Goal: Navigation & Orientation: Find specific page/section

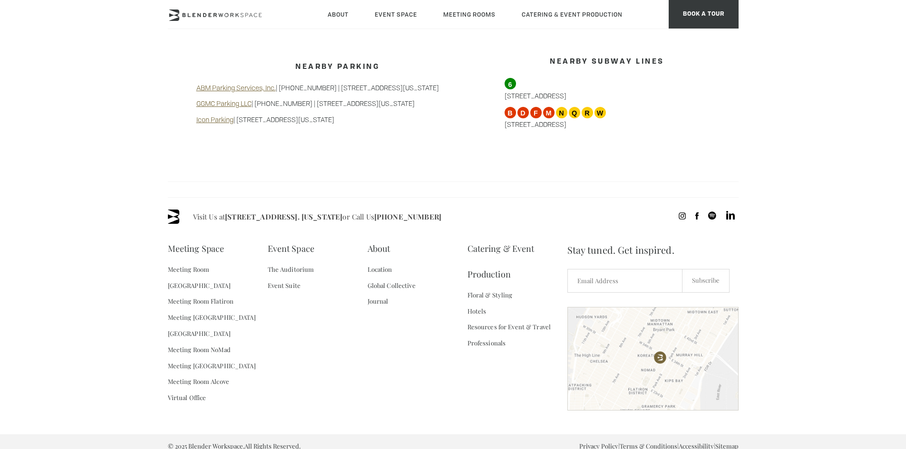
scroll to position [891, 0]
click at [192, 389] on link "Virtual Office" at bounding box center [187, 397] width 39 height 16
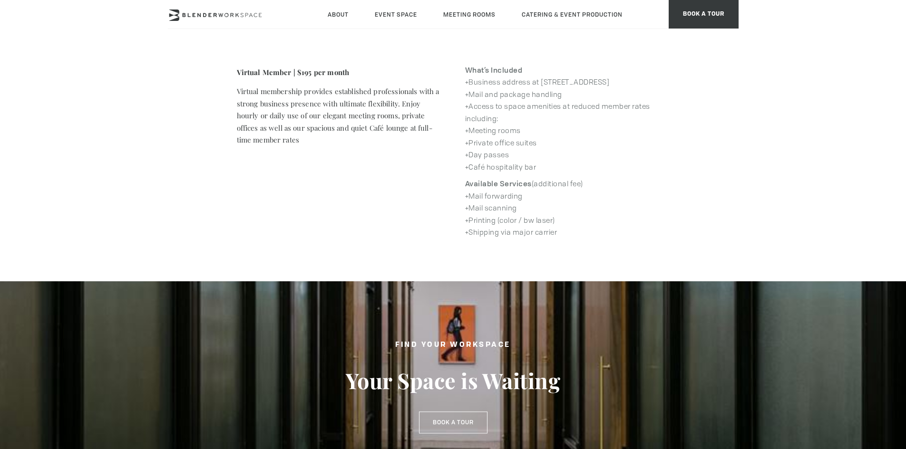
scroll to position [777, 0]
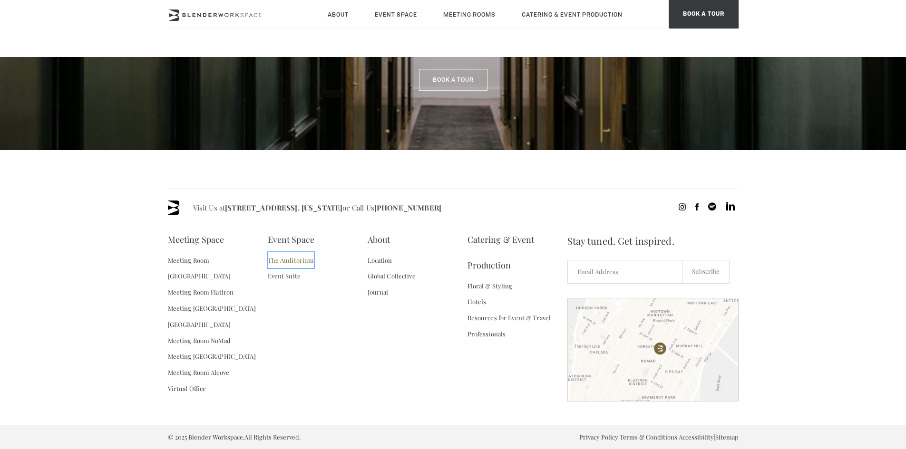
click at [307, 263] on link "The Auditorium" at bounding box center [291, 260] width 47 height 16
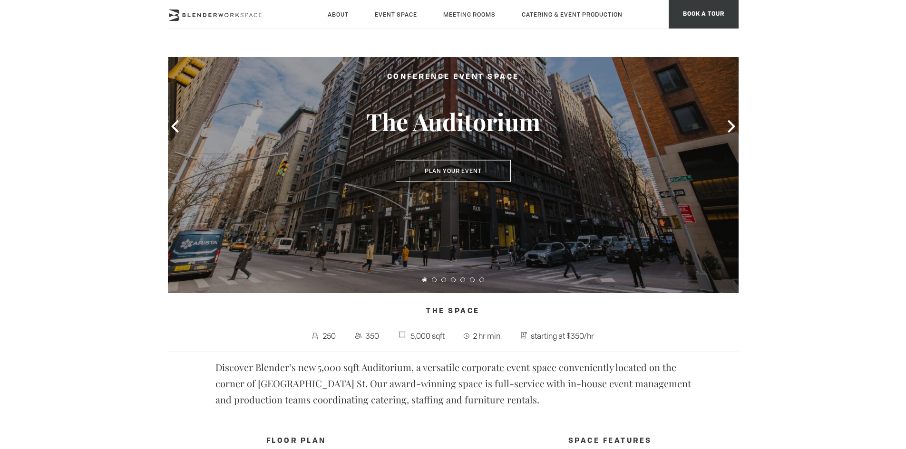
scroll to position [143, 0]
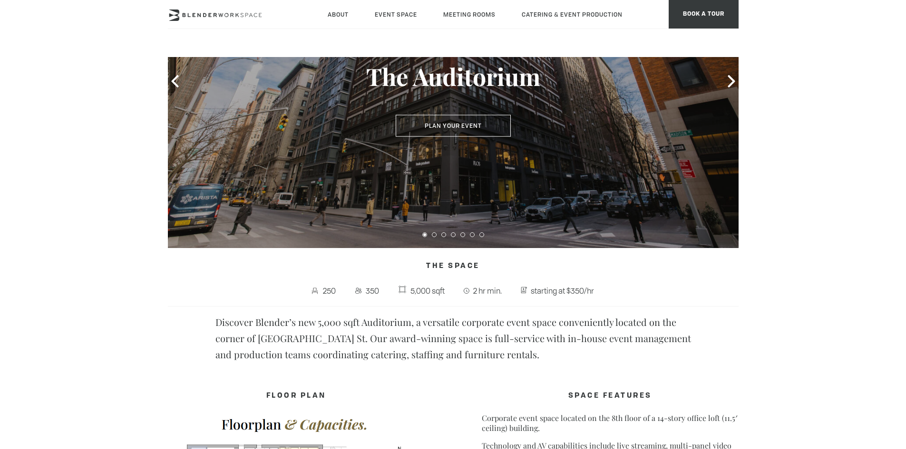
click at [430, 235] on div at bounding box center [453, 233] width 571 height 13
click at [436, 235] on button at bounding box center [434, 235] width 5 height 5
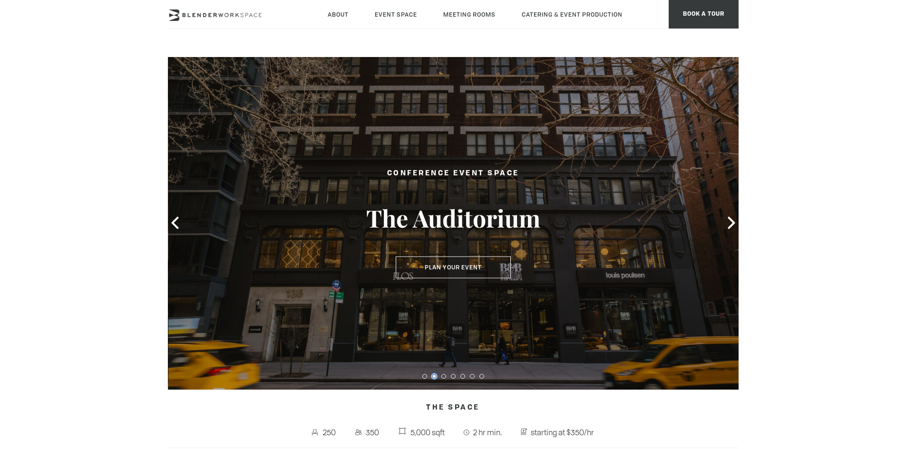
scroll to position [0, 0]
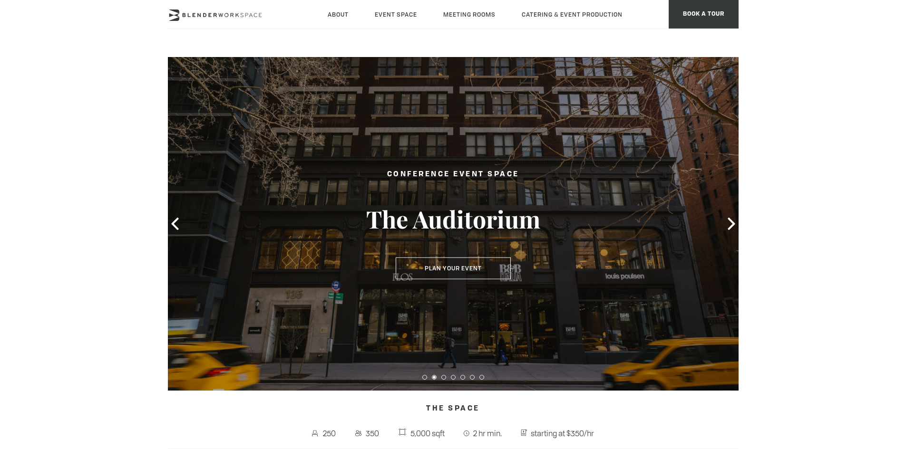
click at [722, 217] on div at bounding box center [453, 224] width 571 height 334
click at [730, 221] on icon at bounding box center [730, 224] width 7 height 12
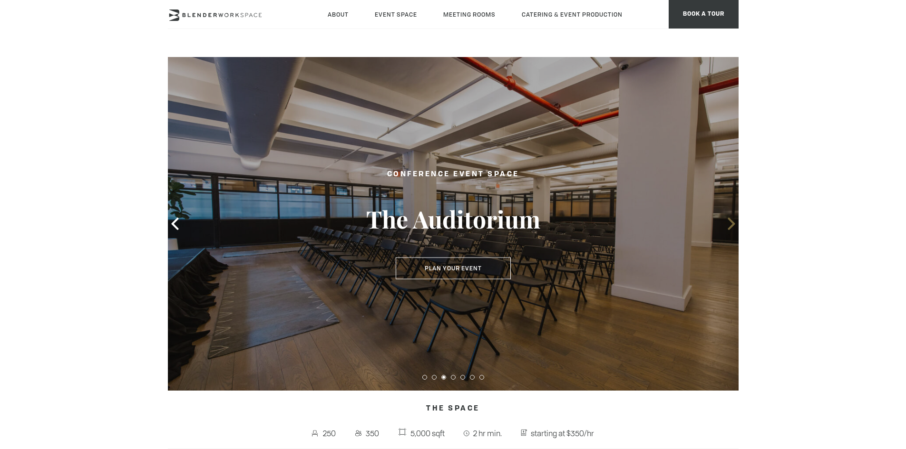
click at [728, 221] on icon at bounding box center [731, 224] width 12 height 12
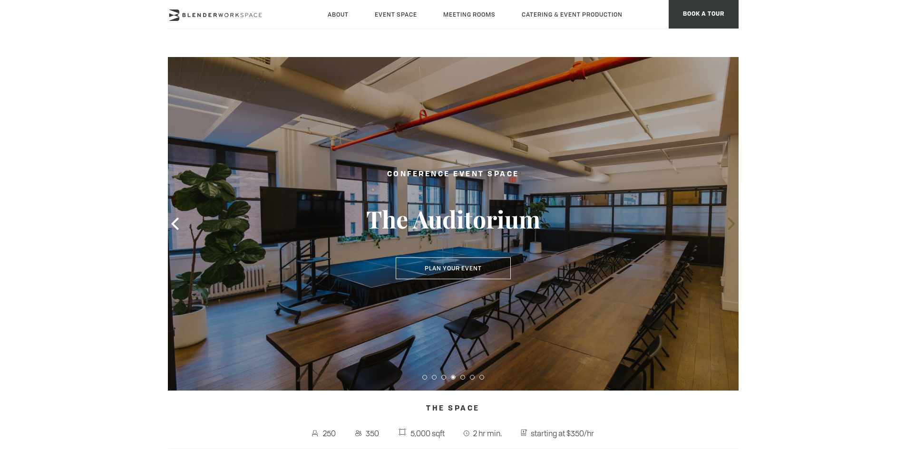
click at [728, 221] on icon at bounding box center [731, 224] width 12 height 12
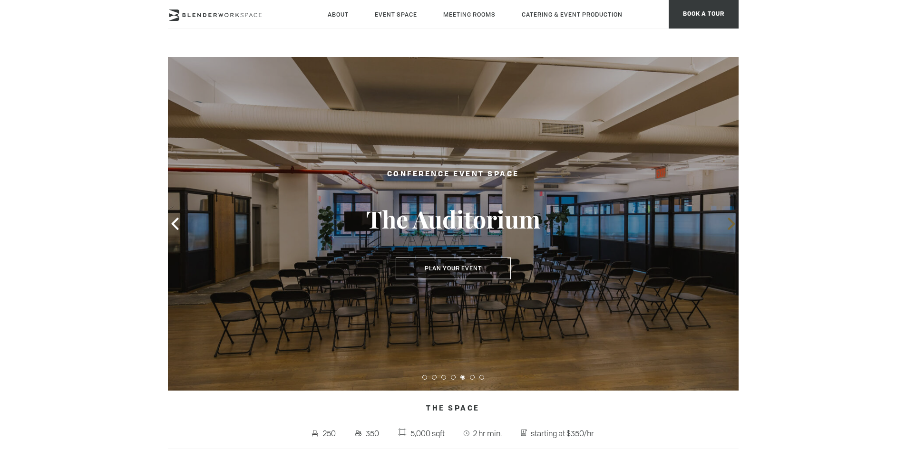
click at [728, 221] on icon at bounding box center [731, 224] width 12 height 12
